Goal: Find specific page/section: Find specific page/section

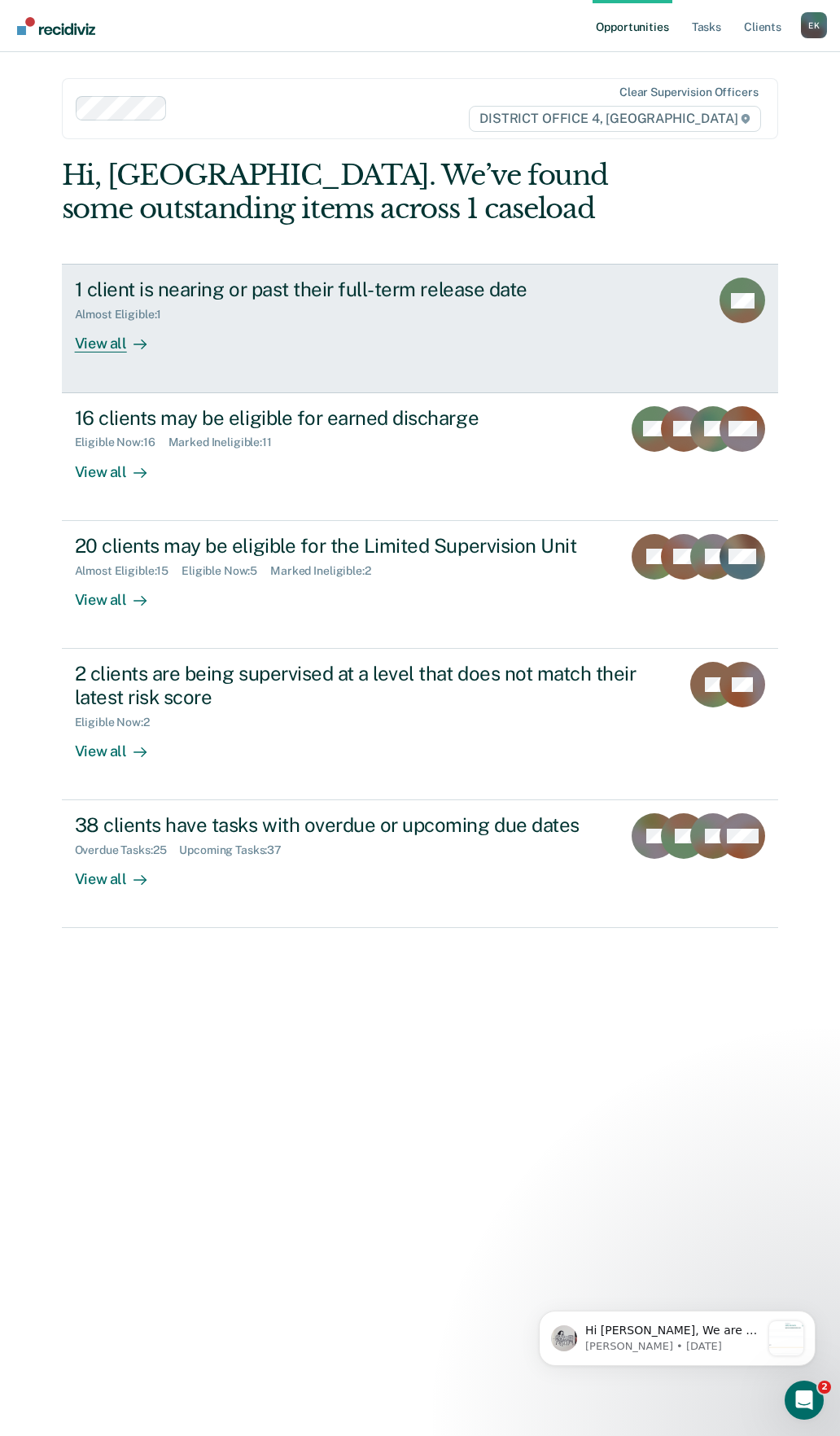
click at [748, 311] on icon at bounding box center [732, 318] width 62 height 46
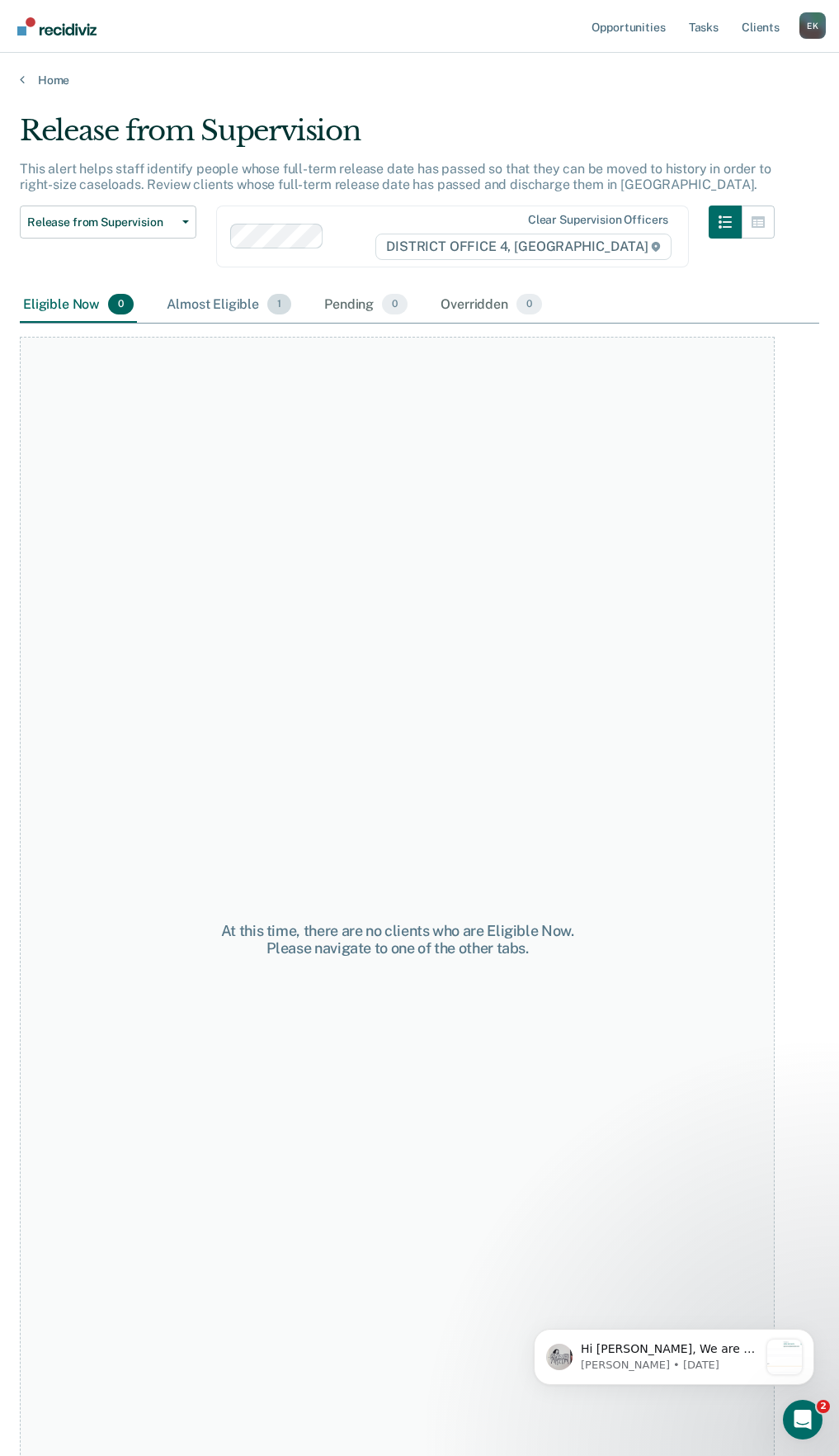
click at [261, 307] on div "Almost Eligible 1" at bounding box center [228, 305] width 131 height 36
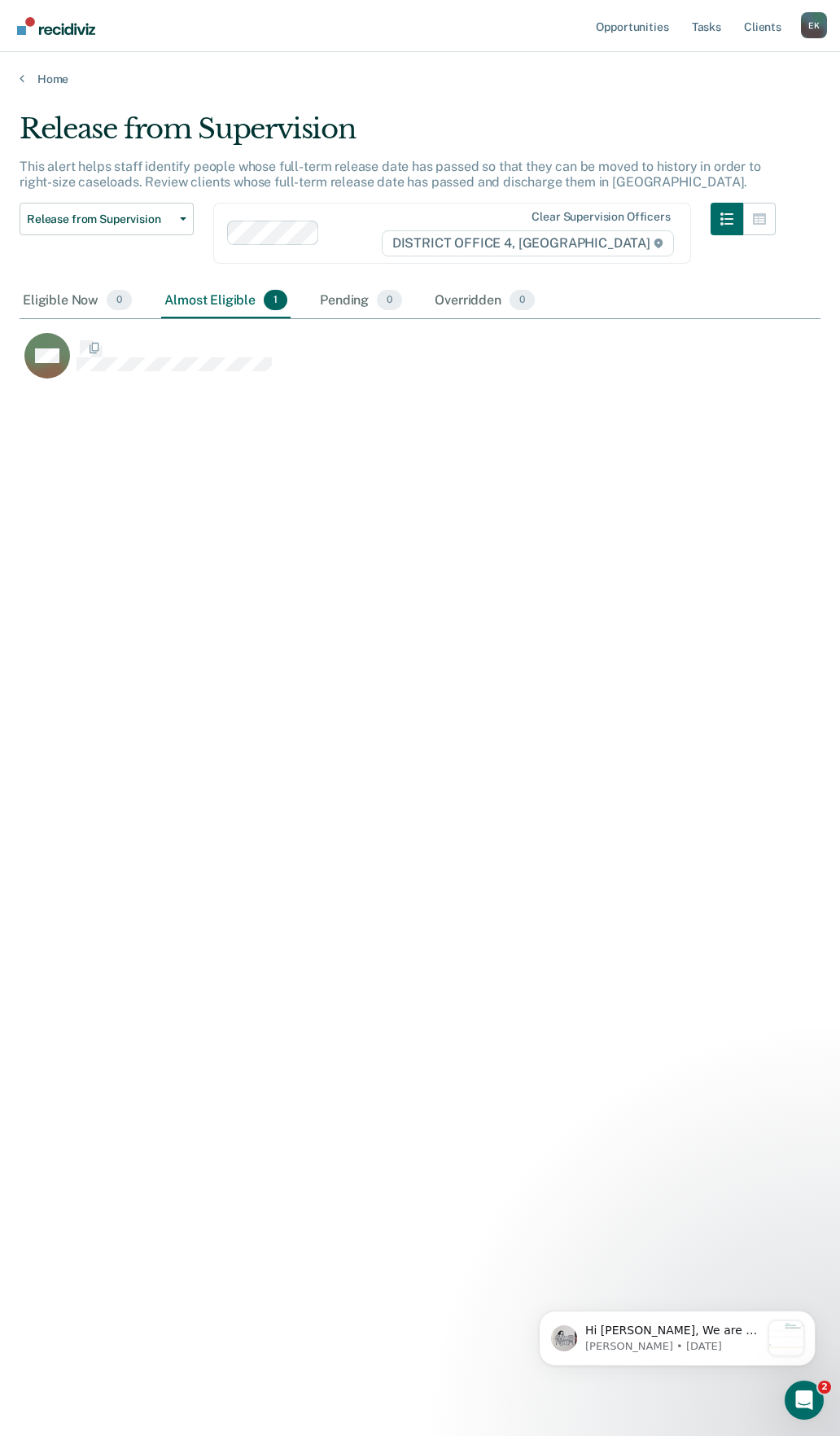
scroll to position [1189, 788]
click at [80, 295] on div "Eligible Now 0" at bounding box center [77, 300] width 116 height 36
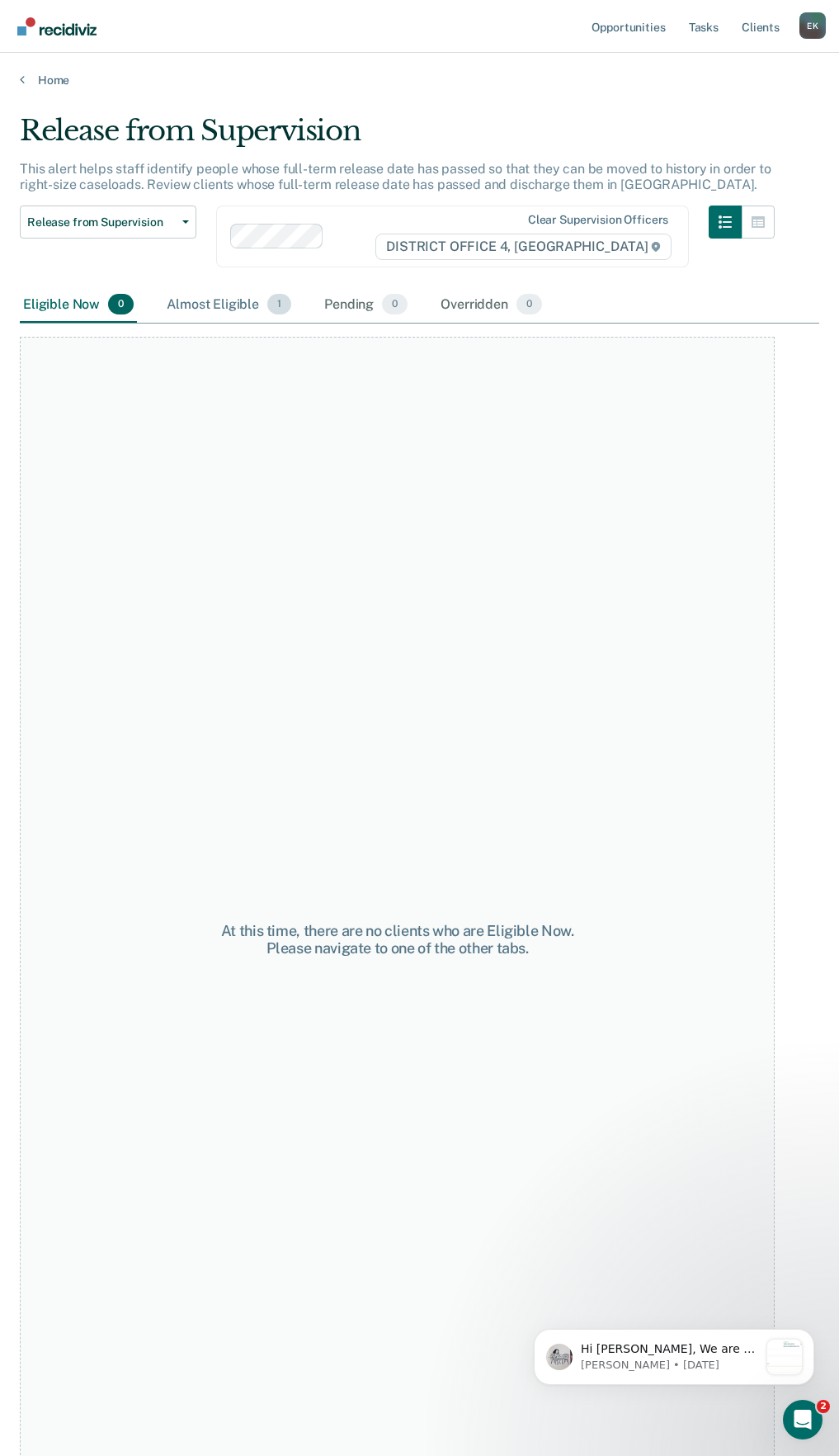
click at [236, 293] on div "Almost Eligible 1" at bounding box center [228, 305] width 131 height 36
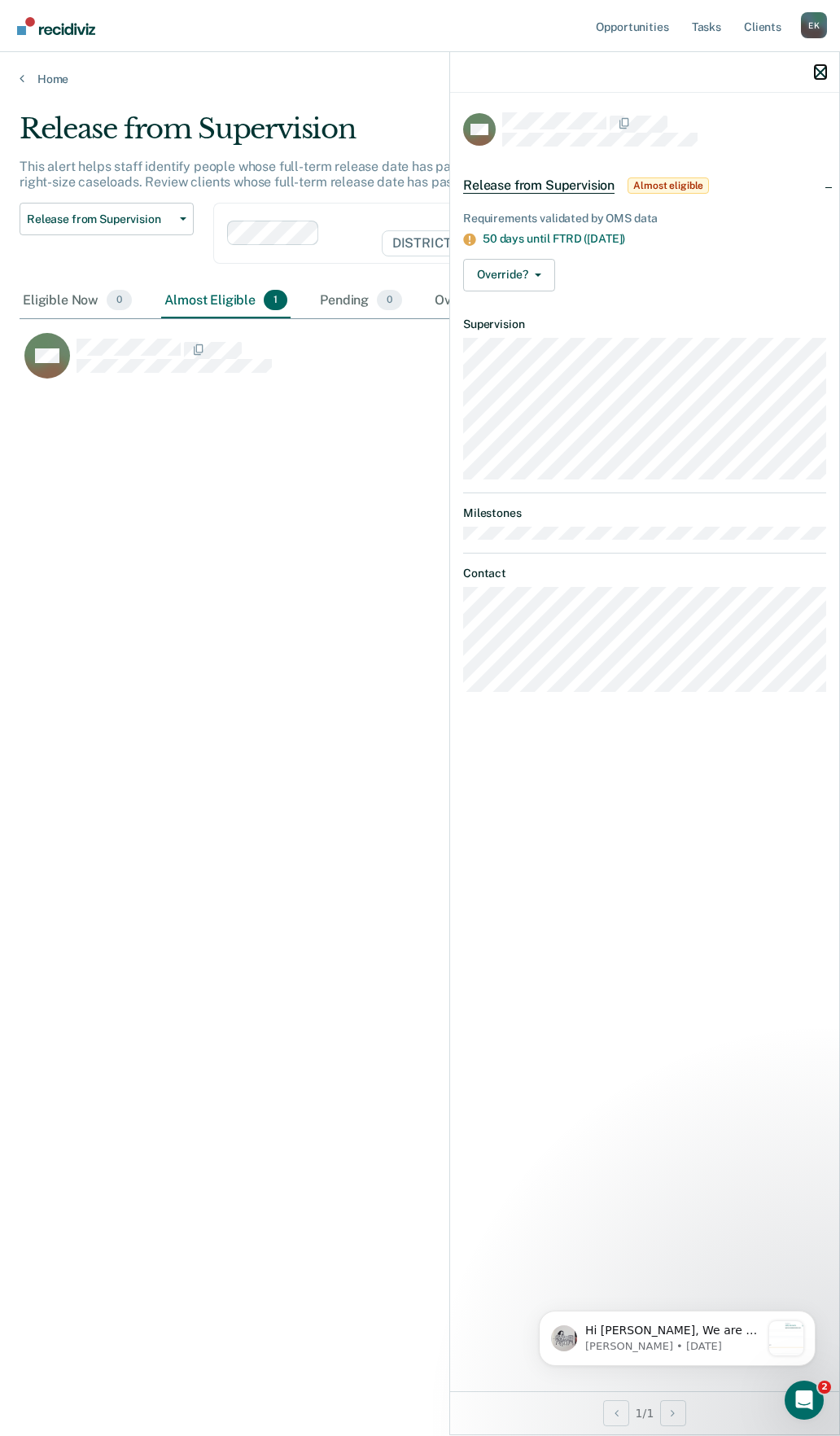
click at [817, 68] on icon "button" at bounding box center [821, 73] width 12 height 12
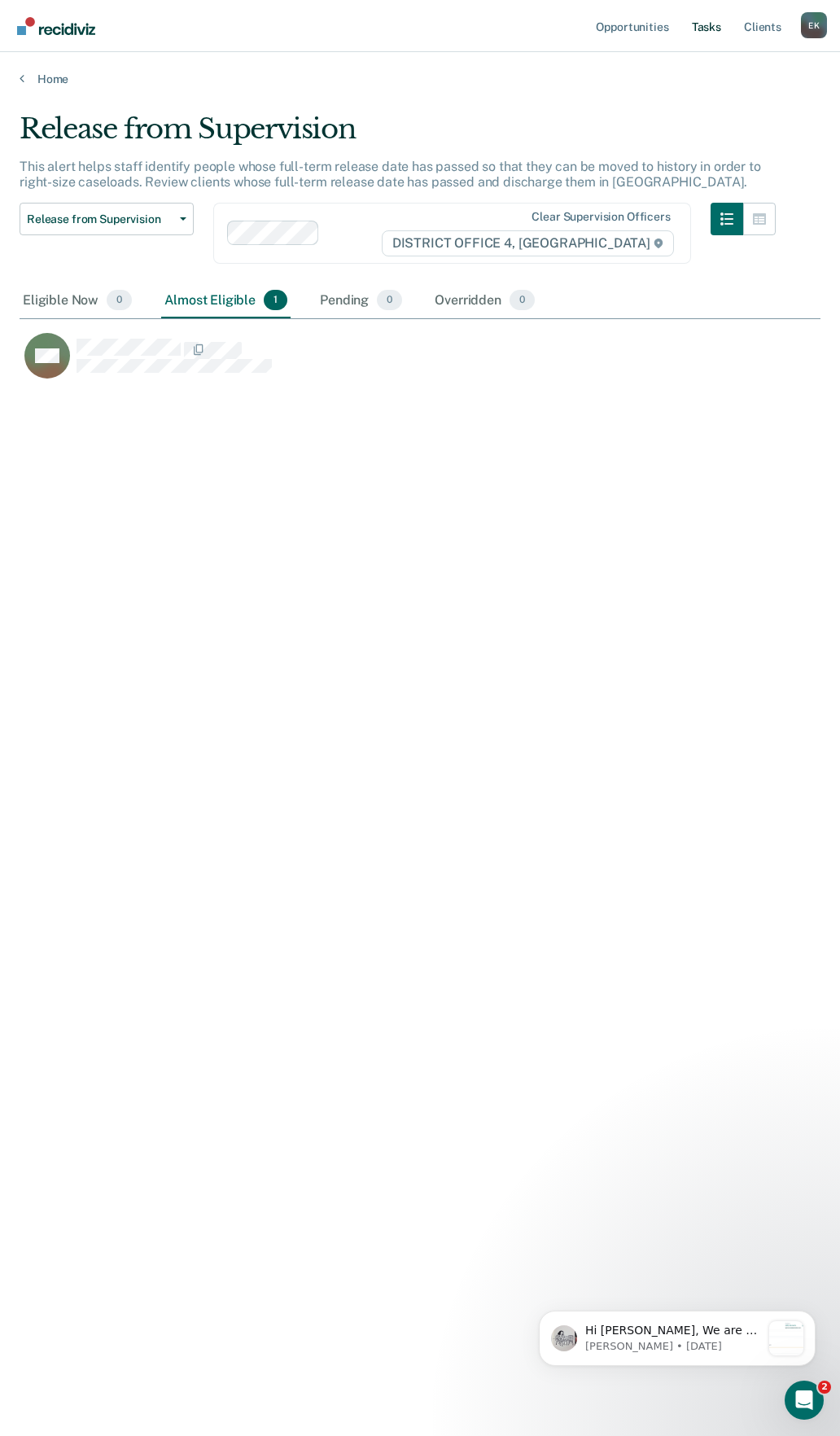
click at [706, 25] on link "Tasks" at bounding box center [706, 26] width 36 height 52
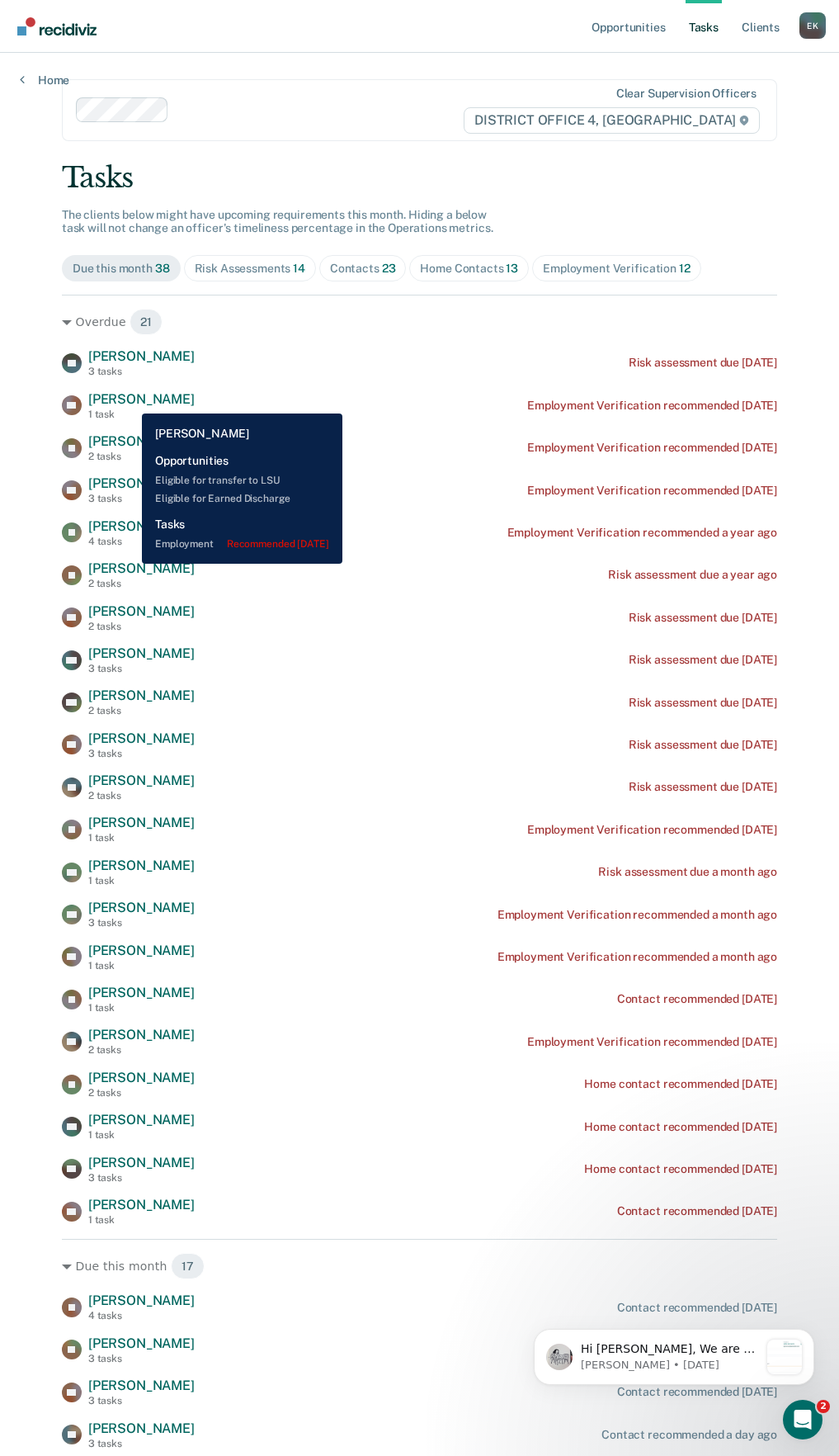
click at [129, 401] on span "Adam Pfeufer" at bounding box center [141, 398] width 107 height 16
